Goal: Find specific page/section: Find specific page/section

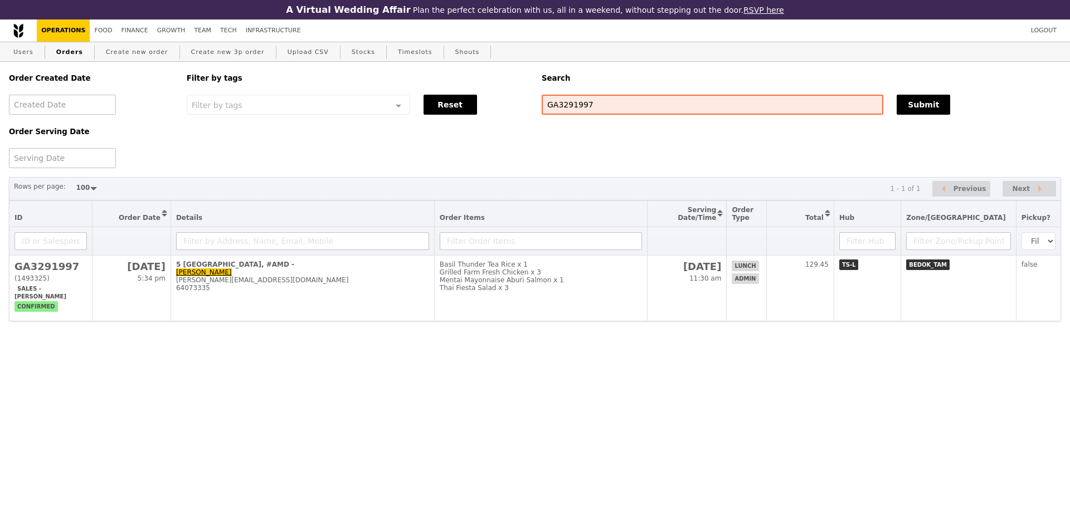
select select "100"
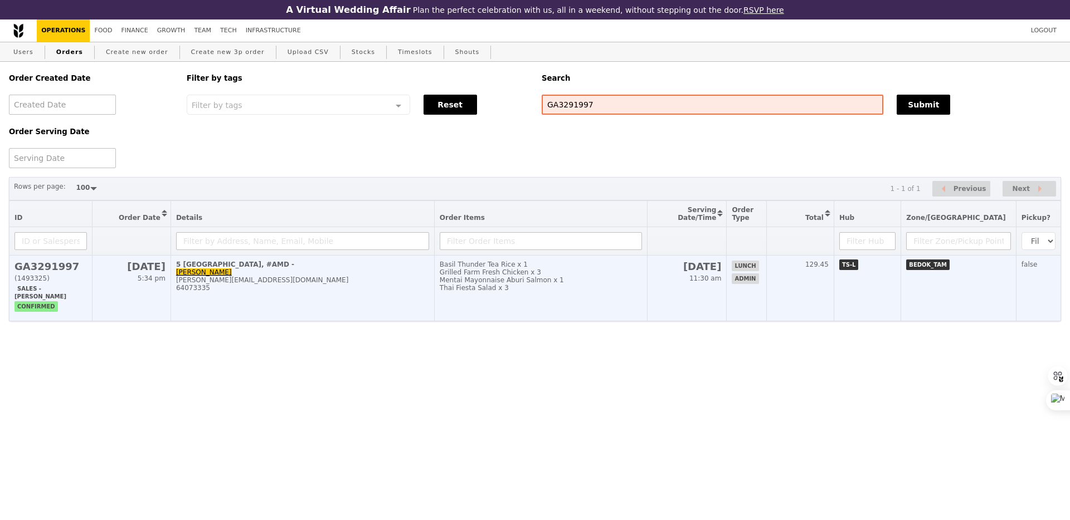
click at [595, 313] on td "Basil Thunder Tea Rice x 1 Grilled Farm Fresh Chicken x 3 Mentai Mayonnaise Abu…" at bounding box center [540, 289] width 213 height 66
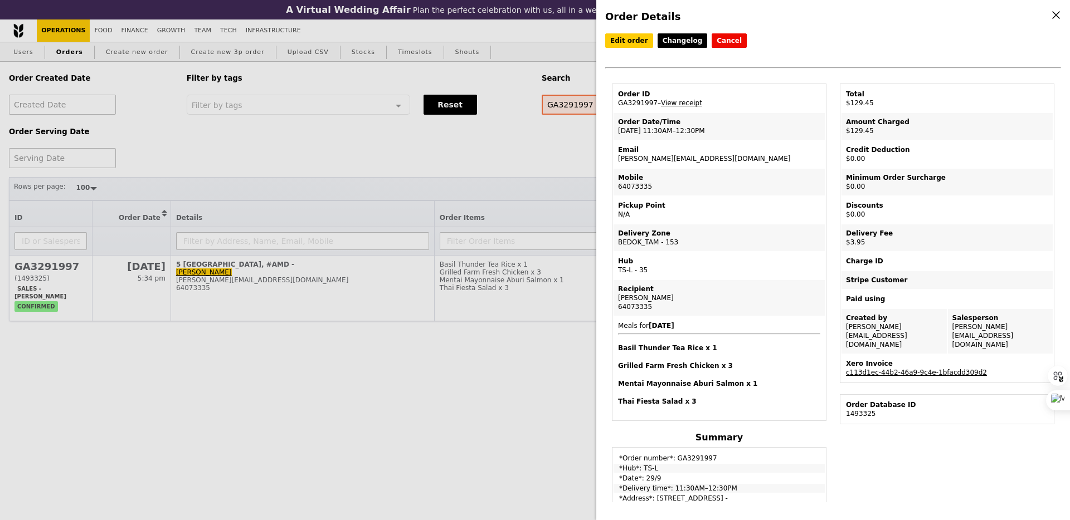
click at [669, 150] on div "Email" at bounding box center [719, 149] width 202 height 9
click at [669, 155] on td "Email [PERSON_NAME][EMAIL_ADDRESS][DOMAIN_NAME]" at bounding box center [718, 154] width 211 height 27
copy td "[PERSON_NAME][EMAIL_ADDRESS][DOMAIN_NAME]"
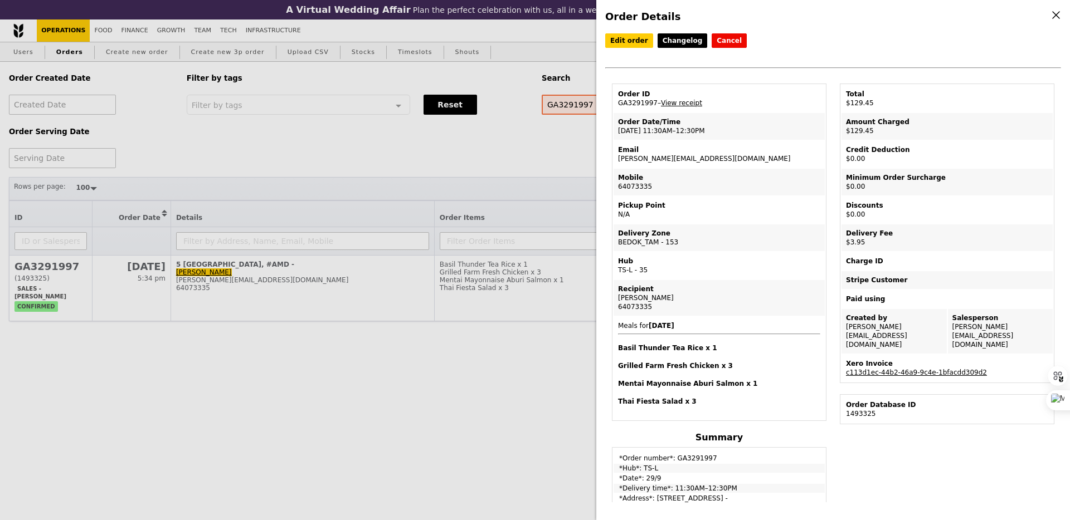
click at [568, 171] on div "Order Details Edit order Changelog Cancel Order ID GA3291997 – View receipt Ord…" at bounding box center [535, 260] width 1070 height 520
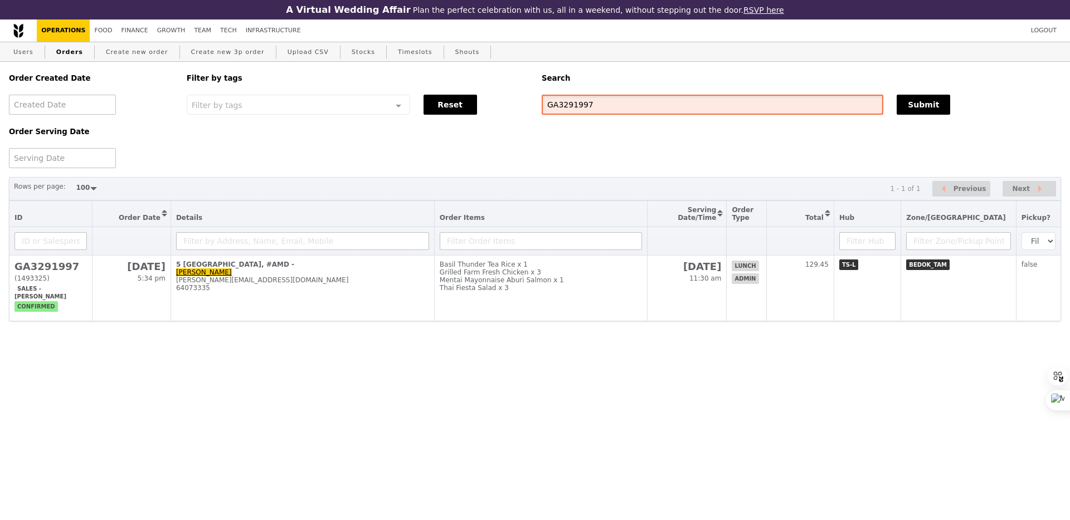
click at [591, 113] on input "GA3291997" at bounding box center [713, 105] width 342 height 20
paste input "[PERSON_NAME][EMAIL_ADDRESS][DOMAIN_NAME]"
type input "[PERSON_NAME][EMAIL_ADDRESS][DOMAIN_NAME]"
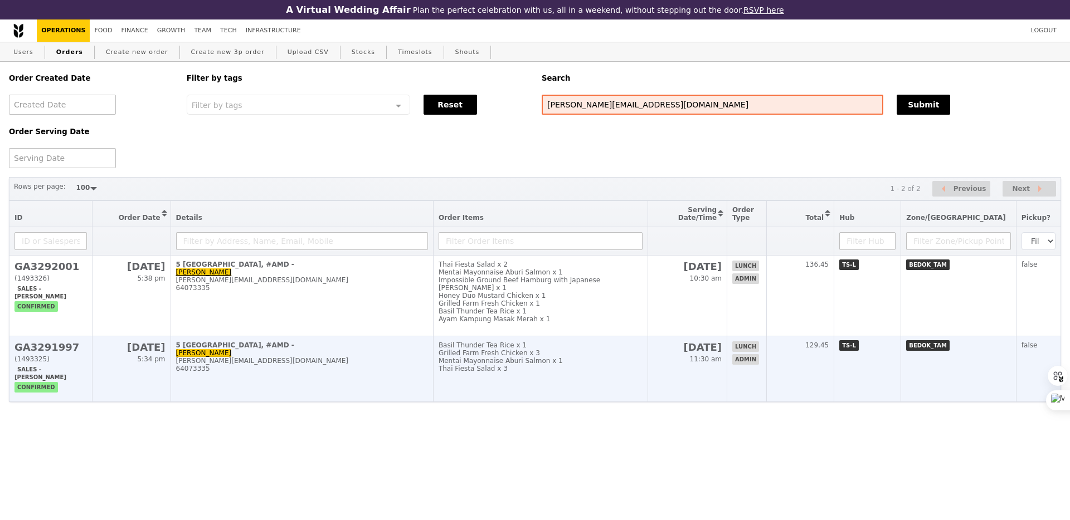
click at [496, 359] on div "Mentai Mayonnaise Aburi Salmon x 1" at bounding box center [541, 361] width 204 height 8
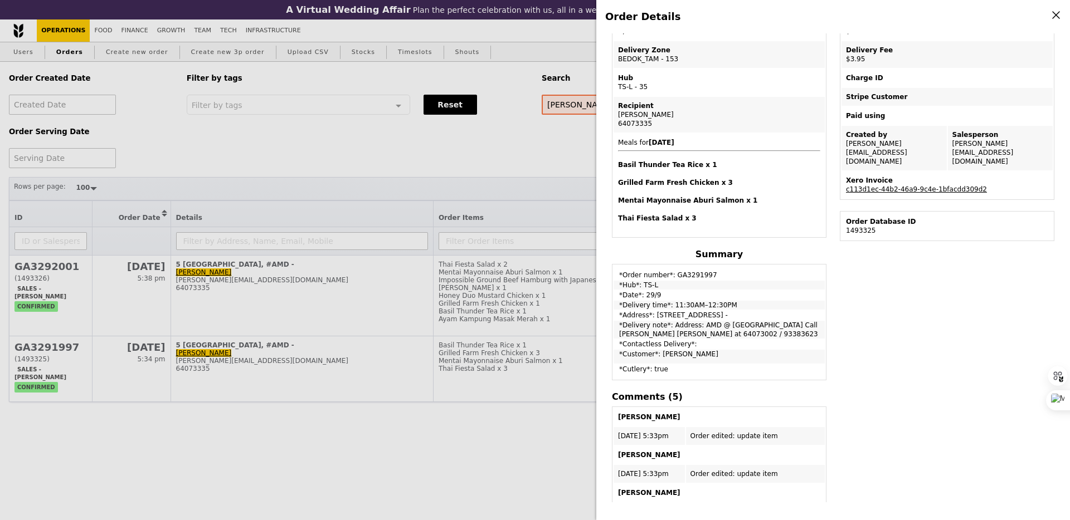
scroll to position [185, 0]
click at [538, 316] on div "Order Details Edit order Changelog Cancel Order ID GA3291997 – View receipt Ord…" at bounding box center [535, 260] width 1070 height 520
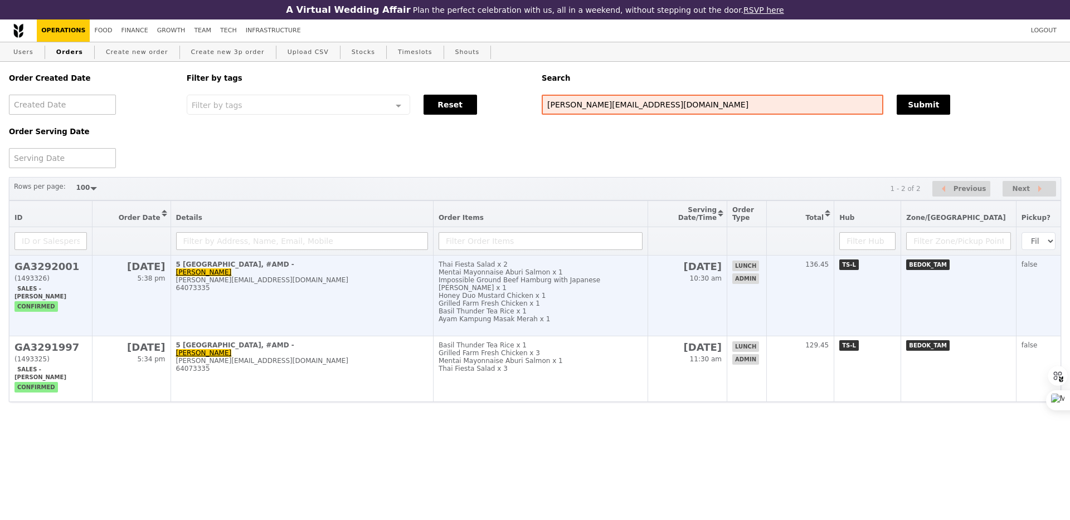
click at [561, 312] on div "Basil Thunder Tea Rice x 1" at bounding box center [541, 312] width 204 height 8
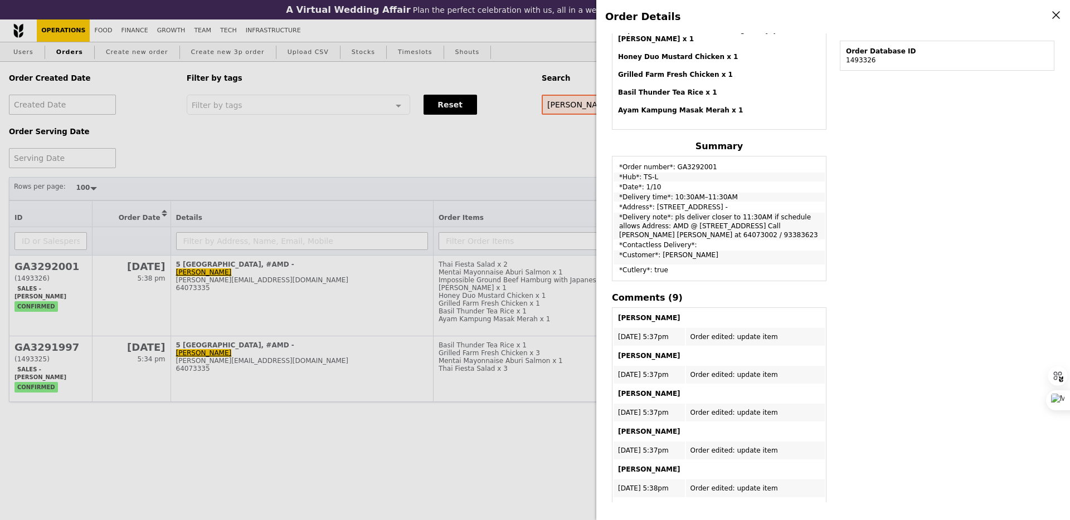
click at [539, 299] on div "Order Details Edit order Changelog Cancel Order ID GA3292001 – View receipt Ord…" at bounding box center [535, 260] width 1070 height 520
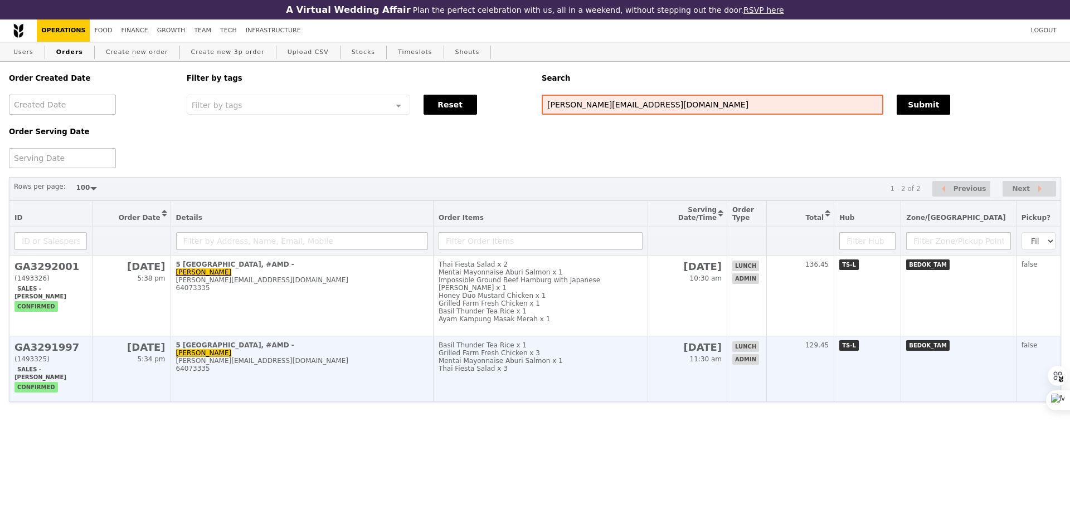
scroll to position [445, 0]
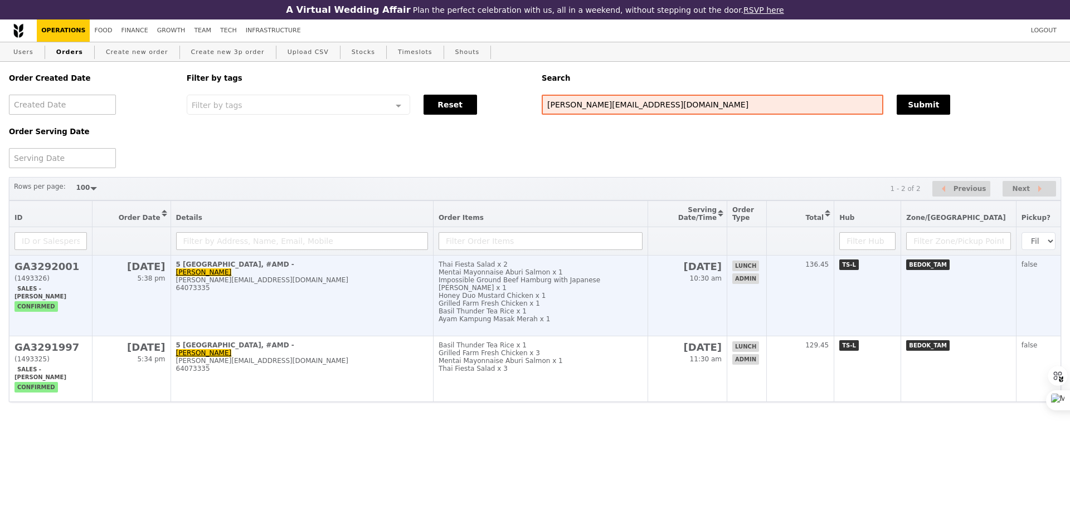
click at [553, 295] on div "Honey Duo Mustard Chicken x 1" at bounding box center [541, 296] width 204 height 8
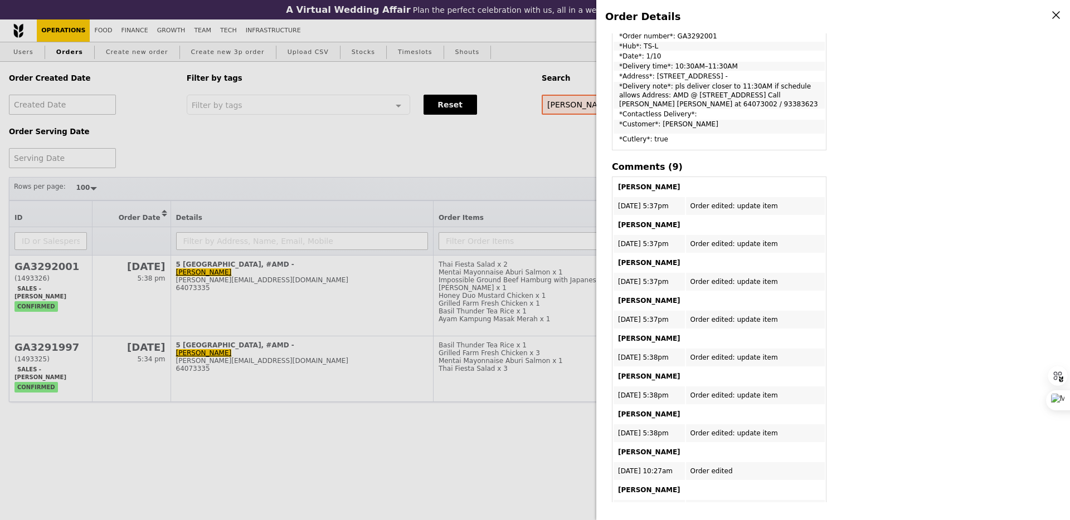
scroll to position [206, 0]
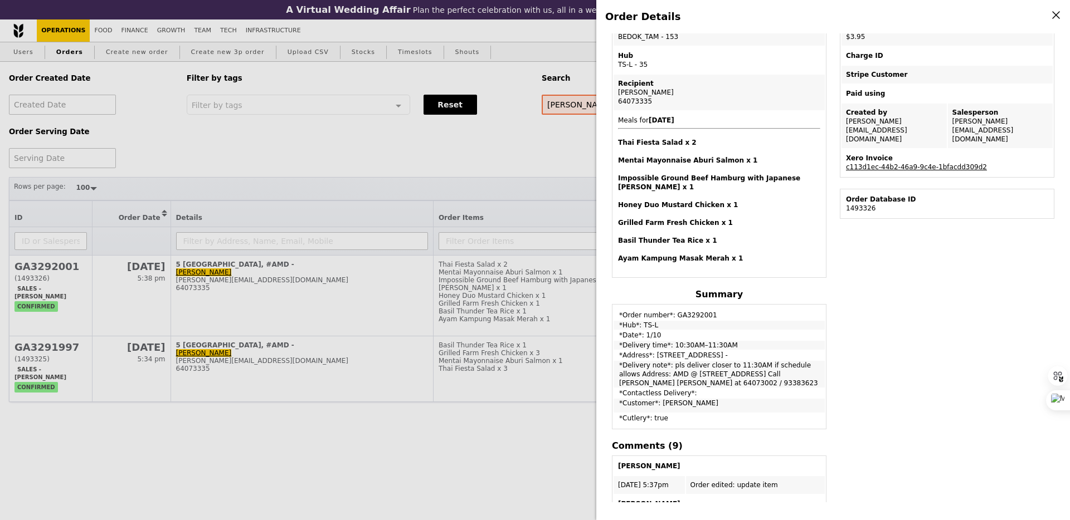
click at [556, 188] on div "Order Details Edit order Changelog Cancel Order ID GA3292001 – View receipt Ord…" at bounding box center [535, 260] width 1070 height 520
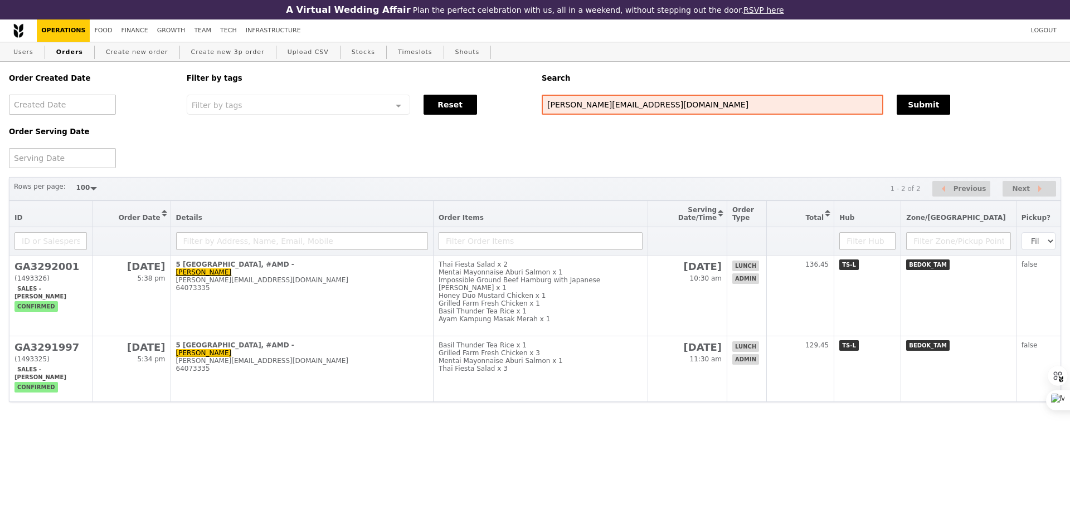
scroll to position [270, 0]
click at [558, 158] on div "Order Created Date Order Serving Date Filter by tags Filter by tags Meal_Plan W…" at bounding box center [534, 115] width 1065 height 106
